Goal: Task Accomplishment & Management: Manage account settings

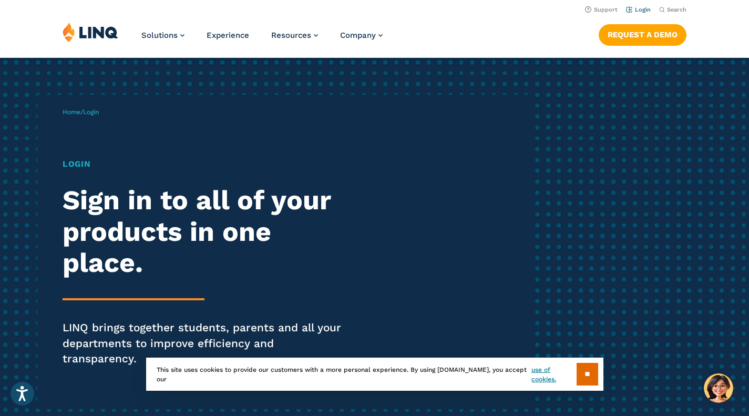
click at [643, 11] on link "Login" at bounding box center [638, 9] width 25 height 7
click at [592, 374] on input "**" at bounding box center [587, 374] width 22 height 23
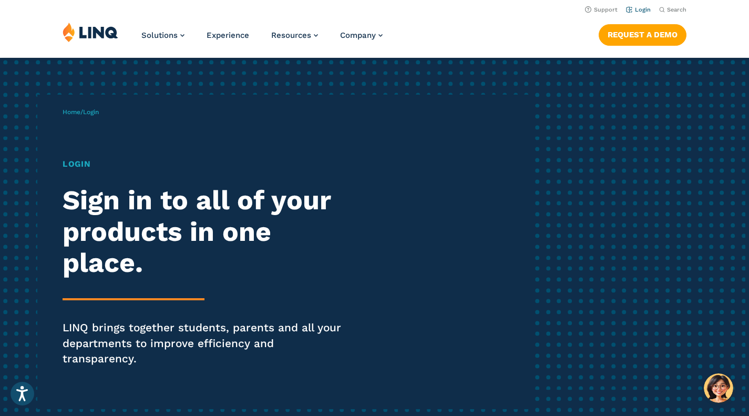
click at [638, 9] on link "Login" at bounding box center [638, 9] width 25 height 7
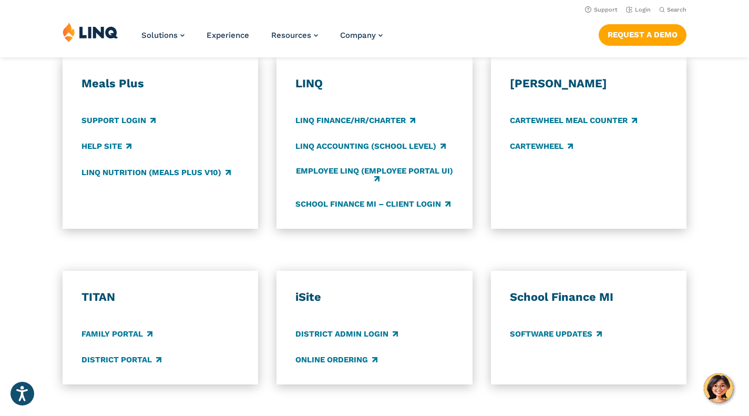
scroll to position [620, 0]
click at [309, 77] on h3 "LINQ" at bounding box center [374, 84] width 158 height 15
click at [399, 199] on link "School Finance MI – Client Login" at bounding box center [372, 205] width 155 height 12
